Goal: Task Accomplishment & Management: Manage account settings

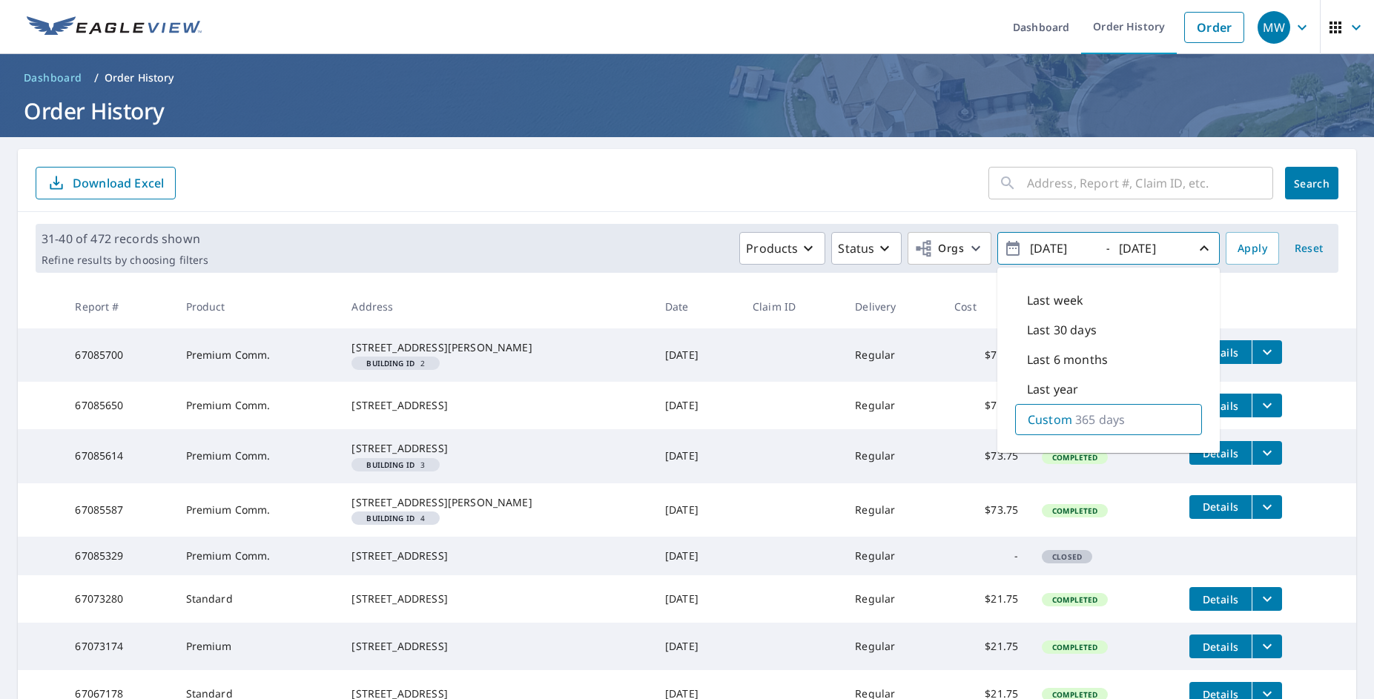
drag, startPoint x: 1080, startPoint y: 250, endPoint x: 1033, endPoint y: 245, distance: 47.0
click at [1033, 245] on input "[DATE]" at bounding box center [1061, 249] width 73 height 24
type input "[DATE]"
click at [1240, 245] on span "Apply" at bounding box center [1252, 248] width 30 height 19
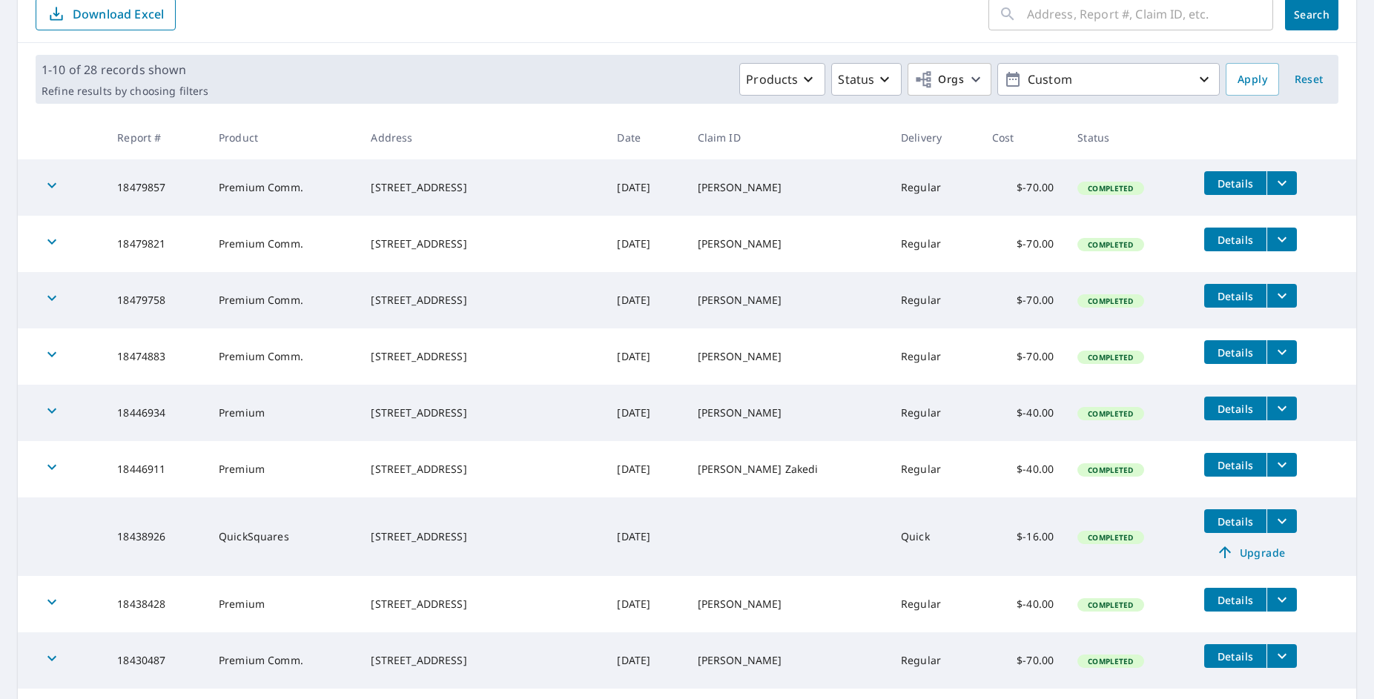
scroll to position [324, 0]
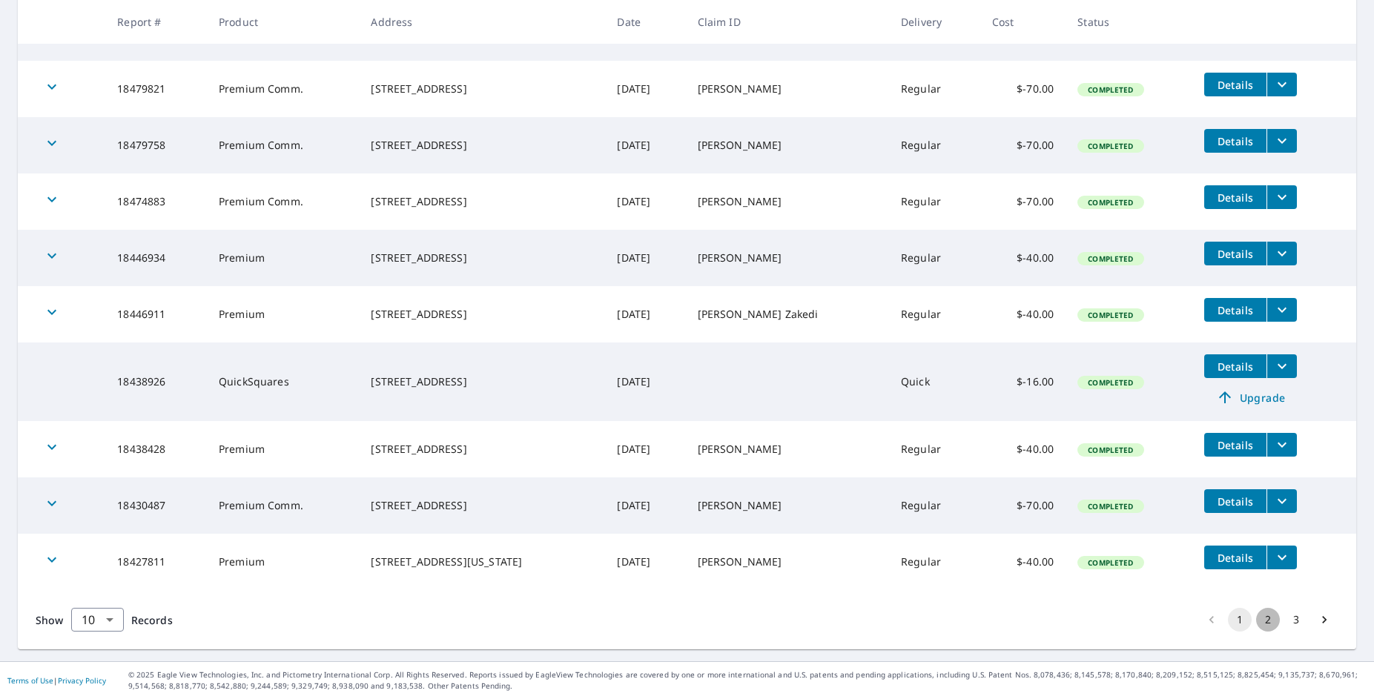
click at [1256, 620] on button "2" at bounding box center [1268, 620] width 24 height 24
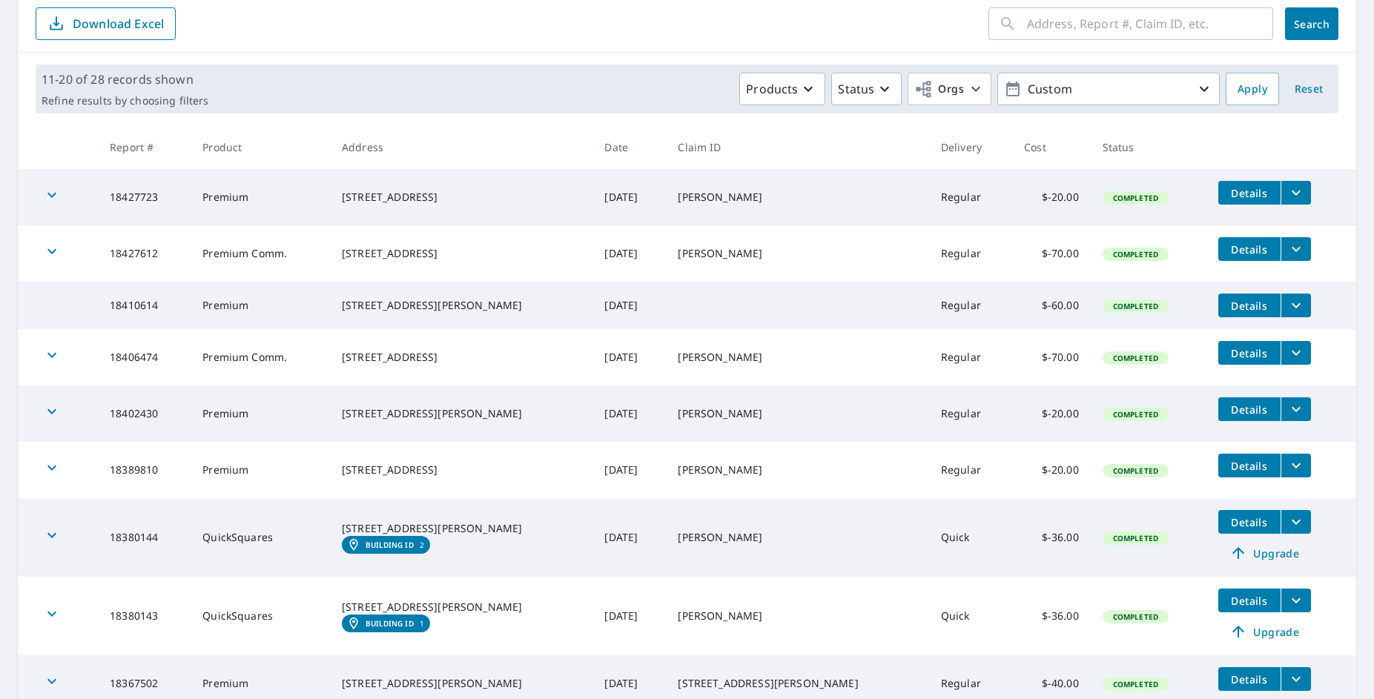
scroll to position [343, 0]
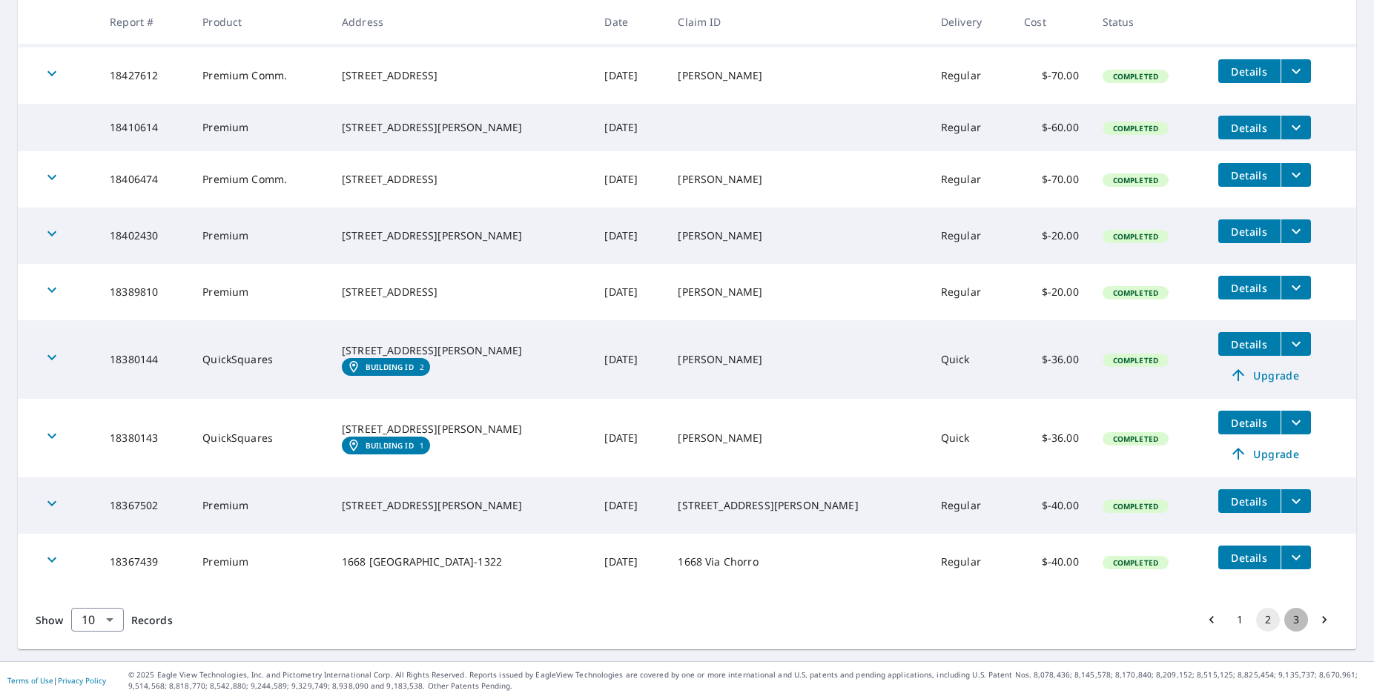
click at [1286, 620] on button "3" at bounding box center [1296, 620] width 24 height 24
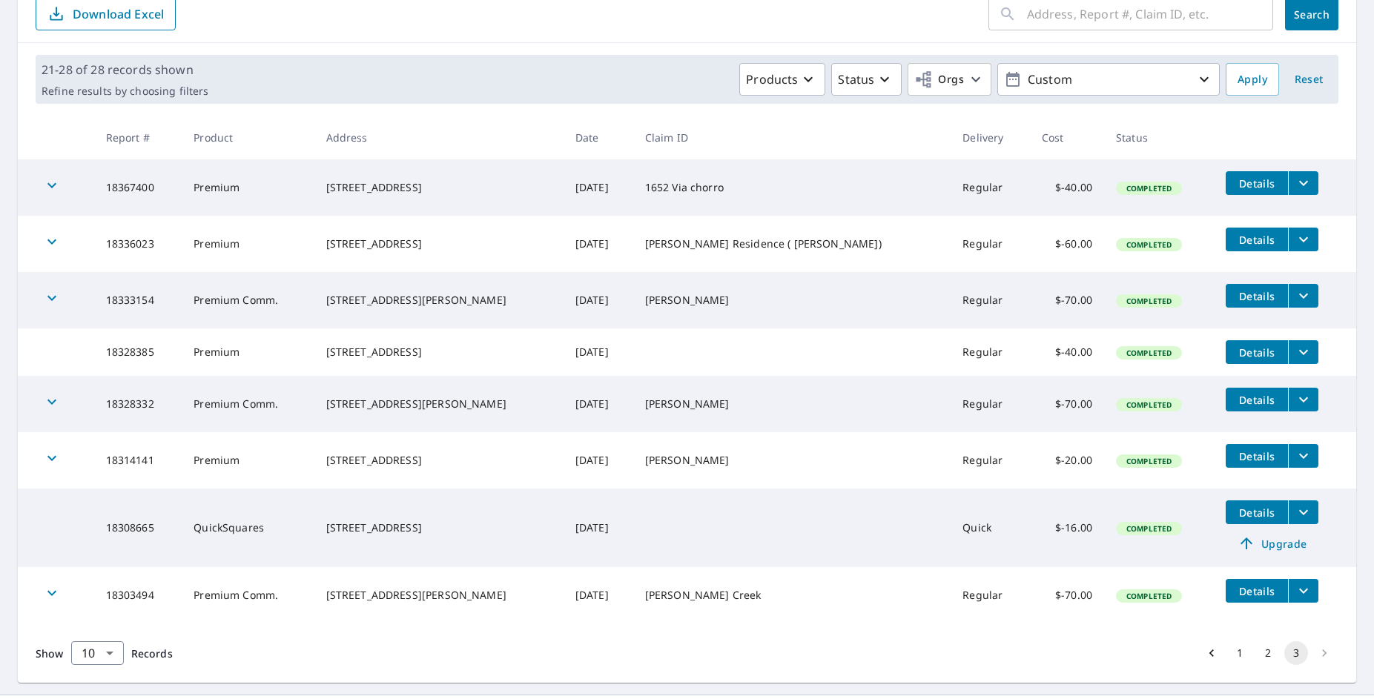
scroll to position [208, 0]
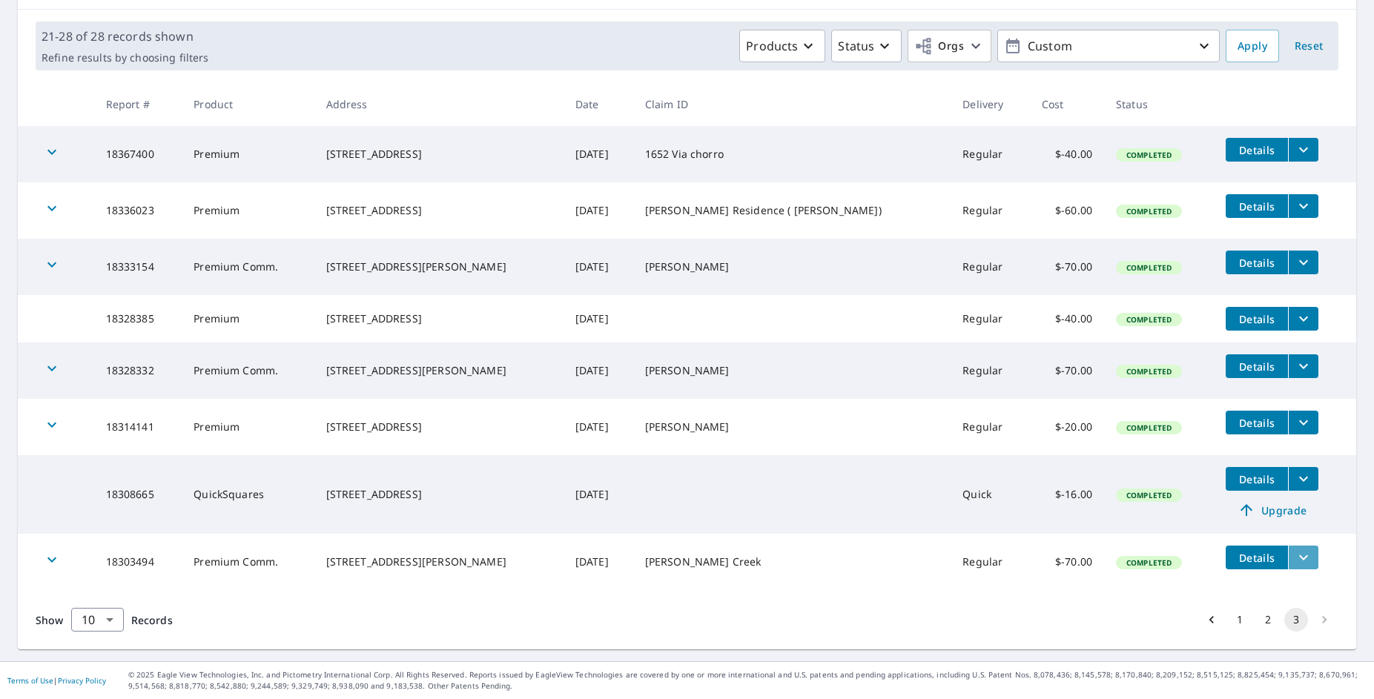
click at [1299, 555] on icon "filesDropdownBtn-18303494" at bounding box center [1303, 557] width 9 height 5
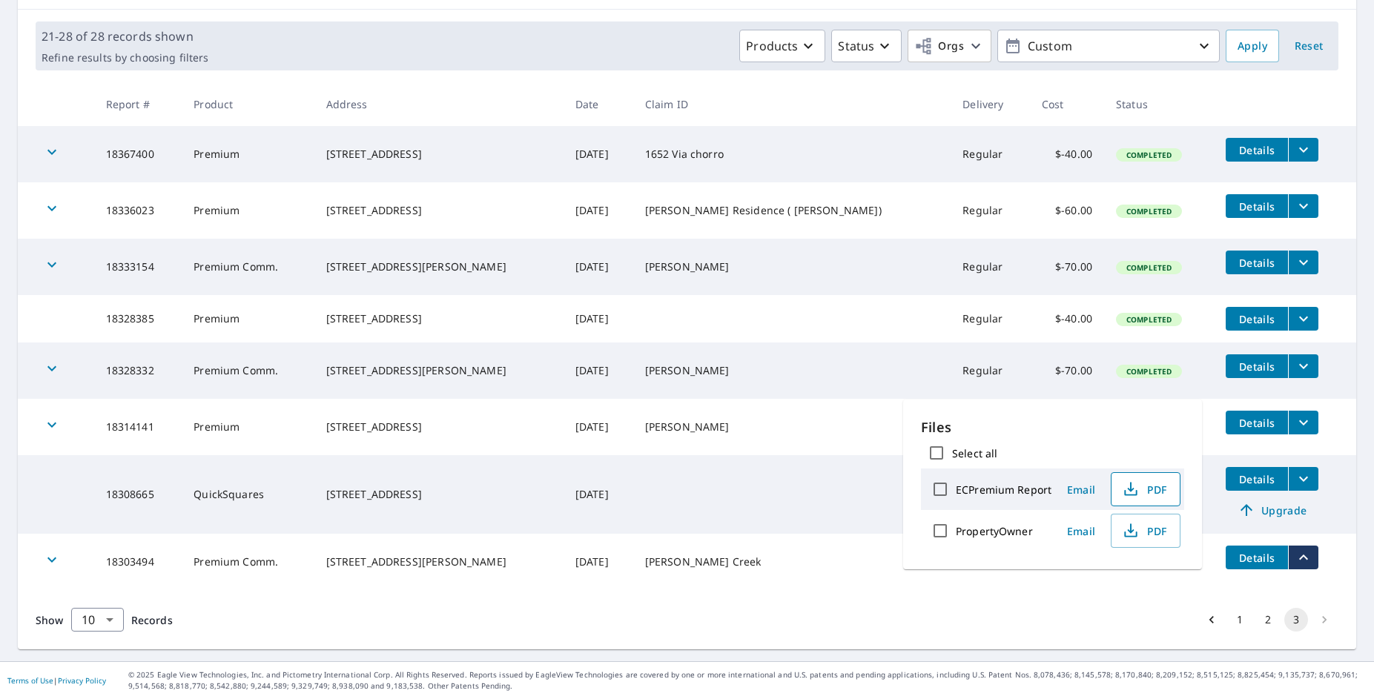
click at [1139, 487] on span "PDF" at bounding box center [1143, 489] width 47 height 18
